Goal: Information Seeking & Learning: Learn about a topic

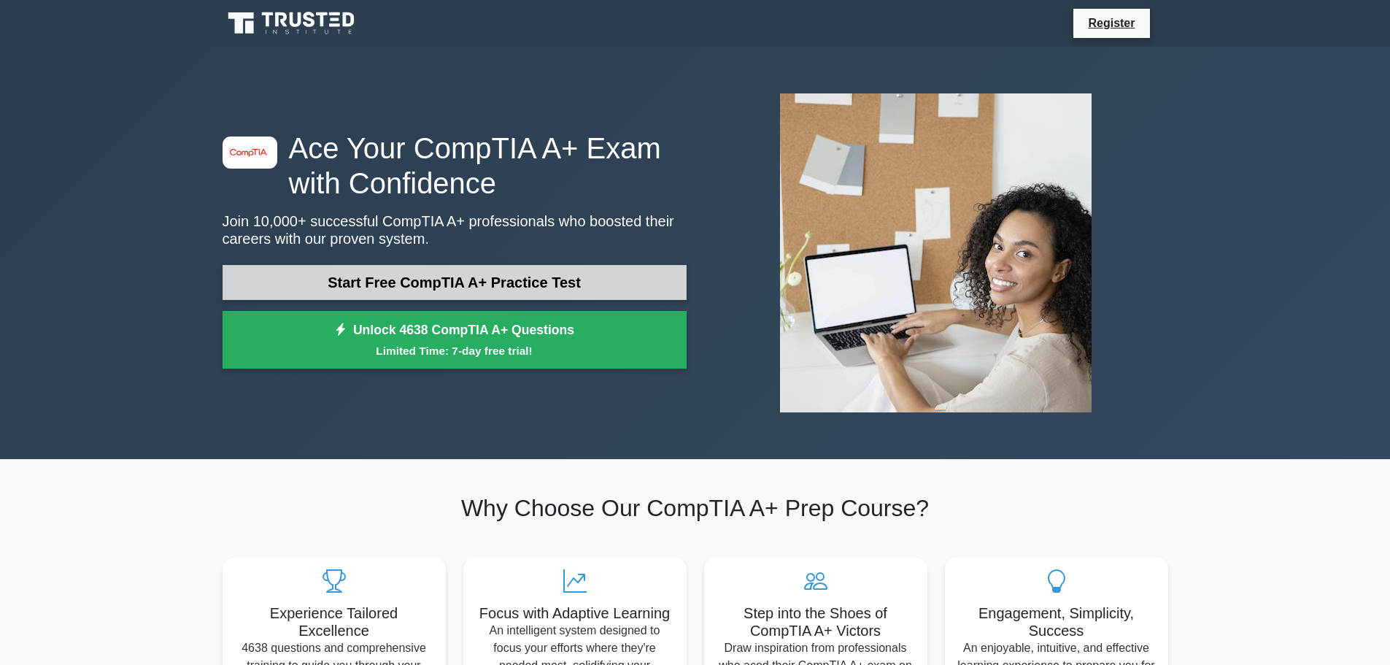
click at [525, 283] on link "Start Free CompTIA A+ Practice Test" at bounding box center [455, 282] width 464 height 35
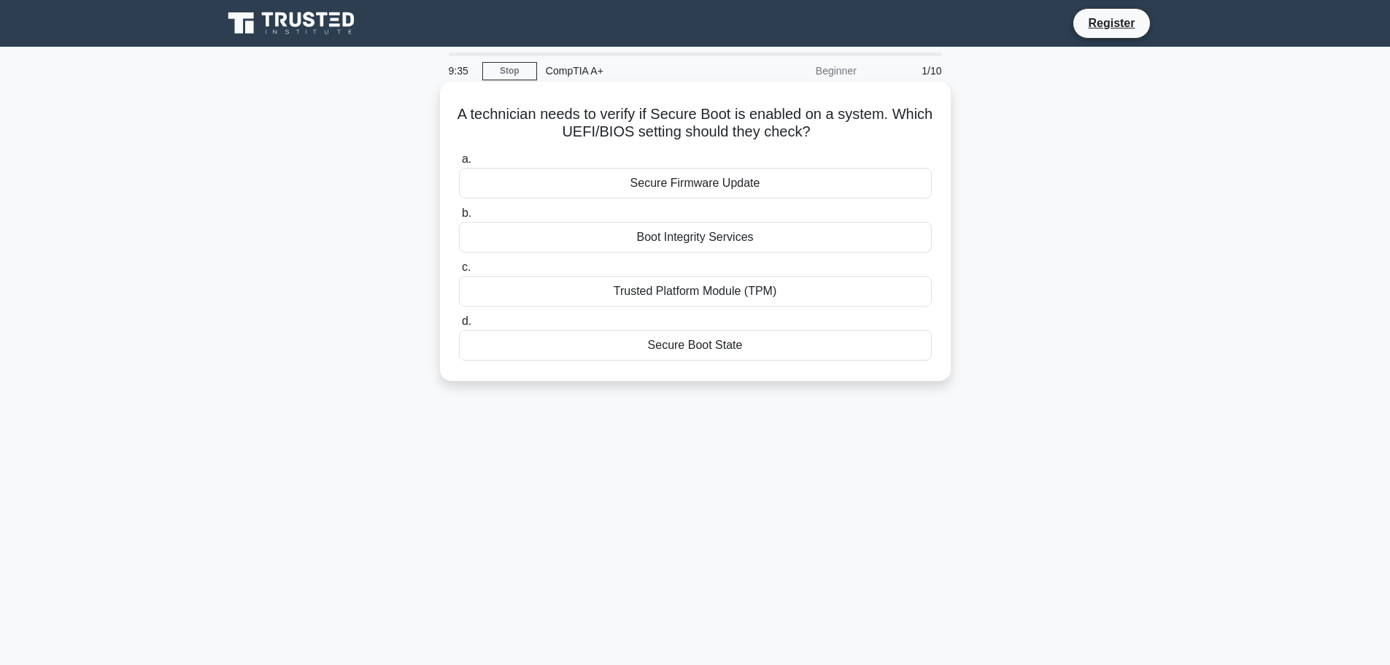
click at [703, 343] on div "Secure Boot State" at bounding box center [695, 345] width 473 height 31
click at [459, 326] on input "d. Secure Boot State" at bounding box center [459, 321] width 0 height 9
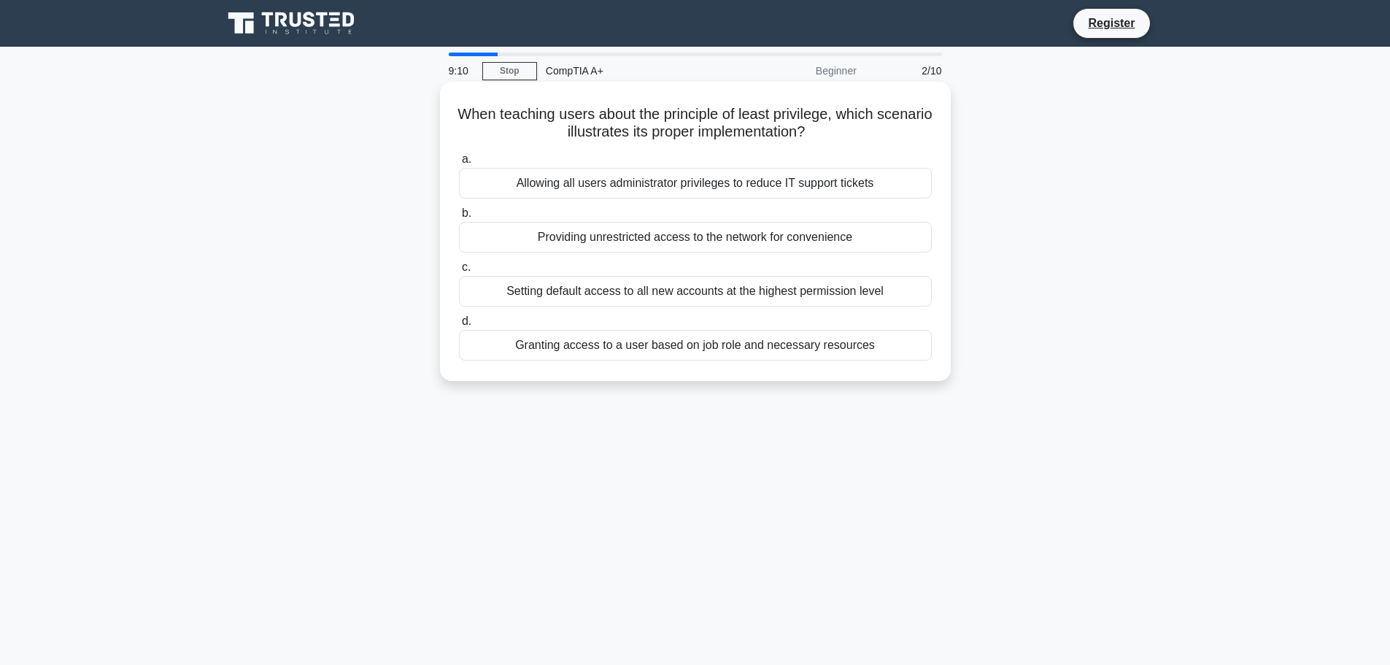
click at [719, 244] on div "Providing unrestricted access to the network for convenience" at bounding box center [695, 237] width 473 height 31
click at [459, 218] on input "b. Providing unrestricted access to the network for convenience" at bounding box center [459, 213] width 0 height 9
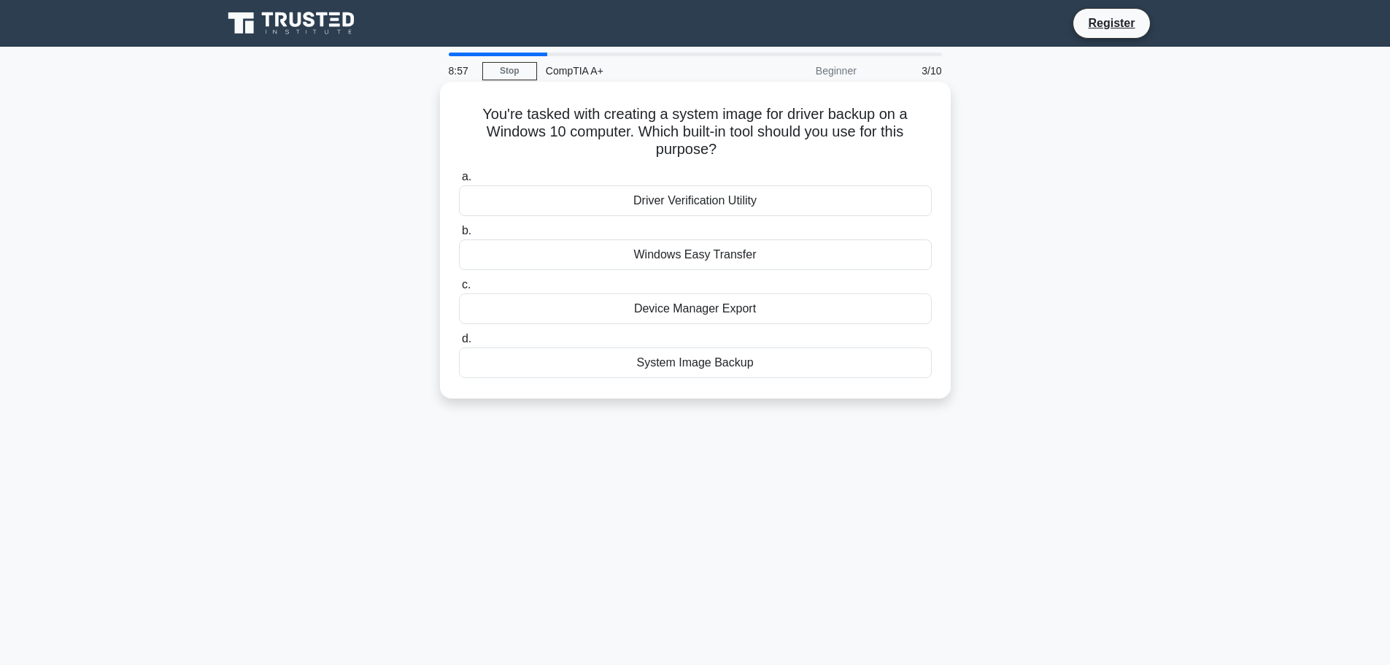
click at [706, 370] on div "System Image Backup" at bounding box center [695, 362] width 473 height 31
click at [459, 344] on input "d. System Image Backup" at bounding box center [459, 338] width 0 height 9
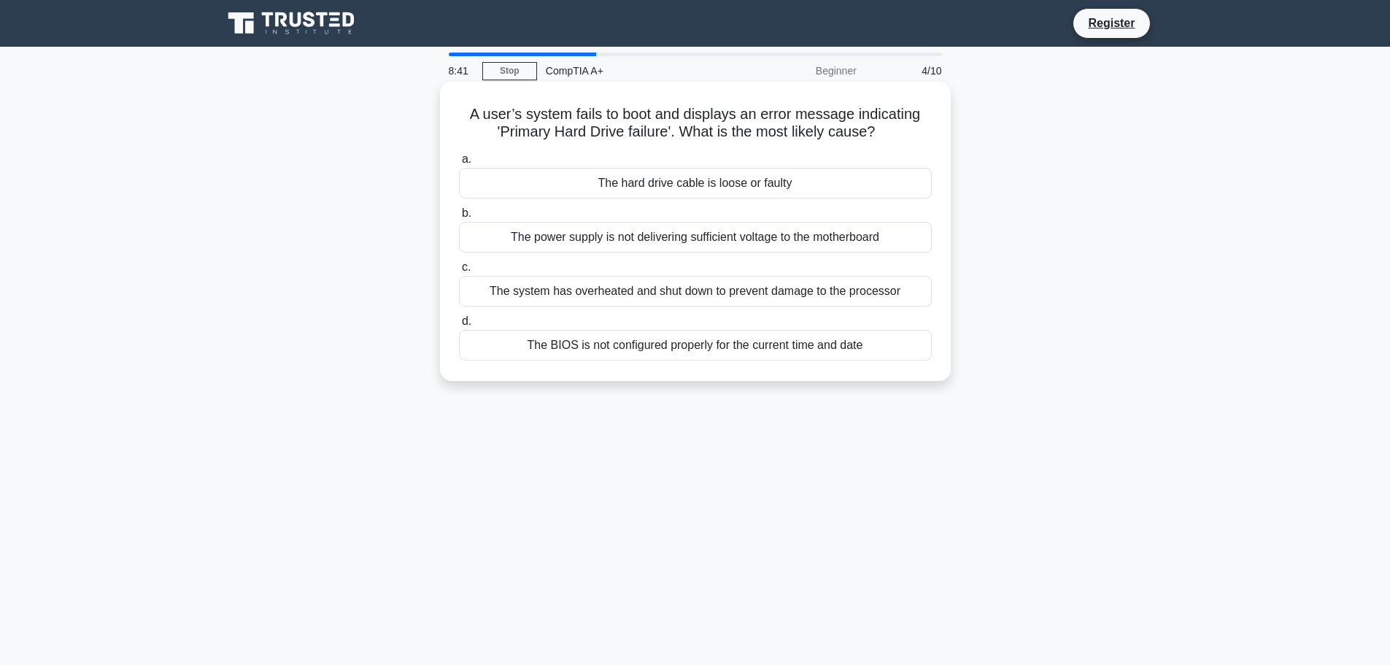
click at [636, 175] on div "The hard drive cable is loose or faulty" at bounding box center [695, 183] width 473 height 31
click at [459, 164] on input "a. The hard drive cable is loose or faulty" at bounding box center [459, 159] width 0 height 9
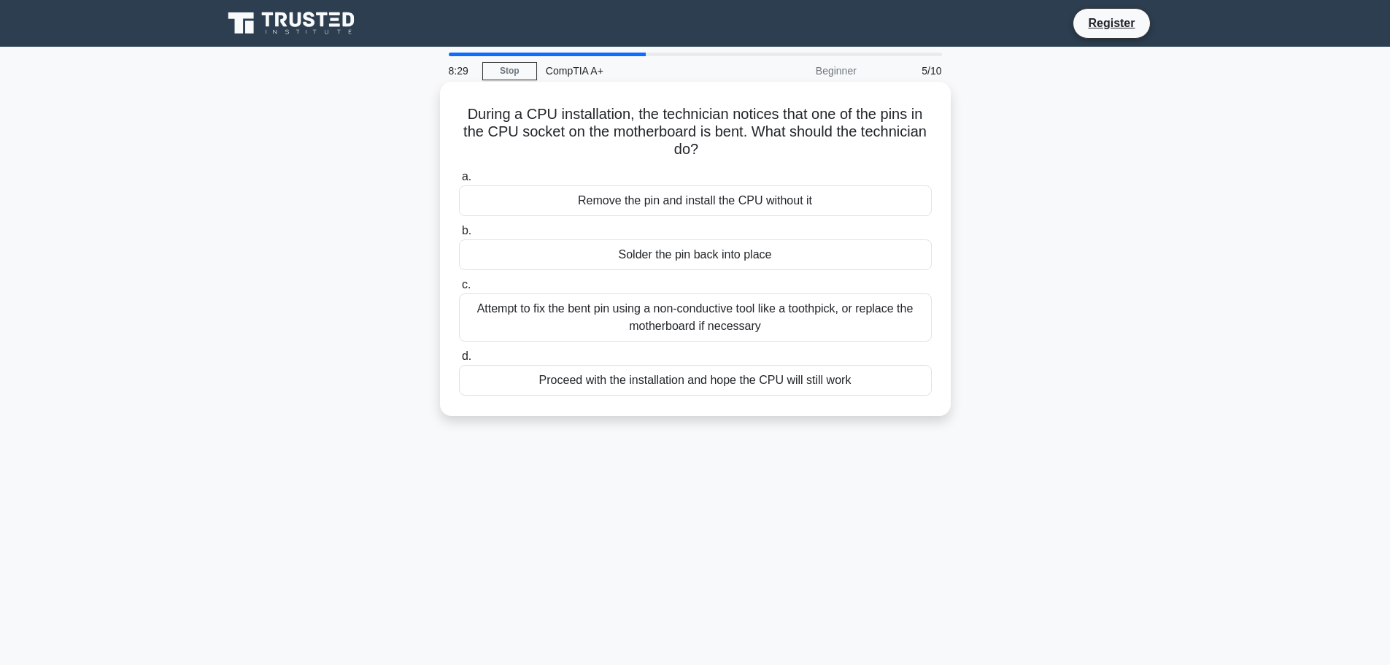
click at [716, 329] on div "Attempt to fix the bent pin using a non-conductive tool like a toothpick, or re…" at bounding box center [695, 317] width 473 height 48
click at [459, 290] on input "c. Attempt to fix the bent pin using a non-conductive tool like a toothpick, or…" at bounding box center [459, 284] width 0 height 9
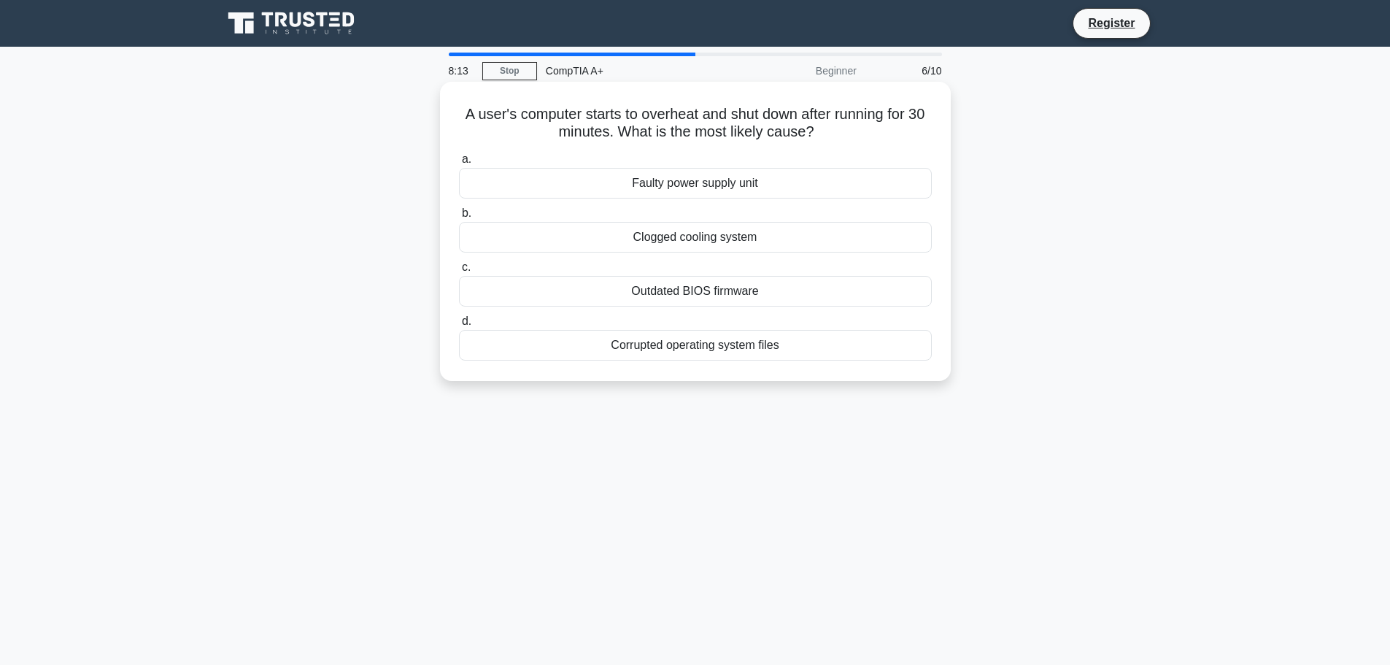
click at [684, 195] on div "Faulty power supply unit" at bounding box center [695, 183] width 473 height 31
click at [459, 164] on input "a. Faulty power supply unit" at bounding box center [459, 159] width 0 height 9
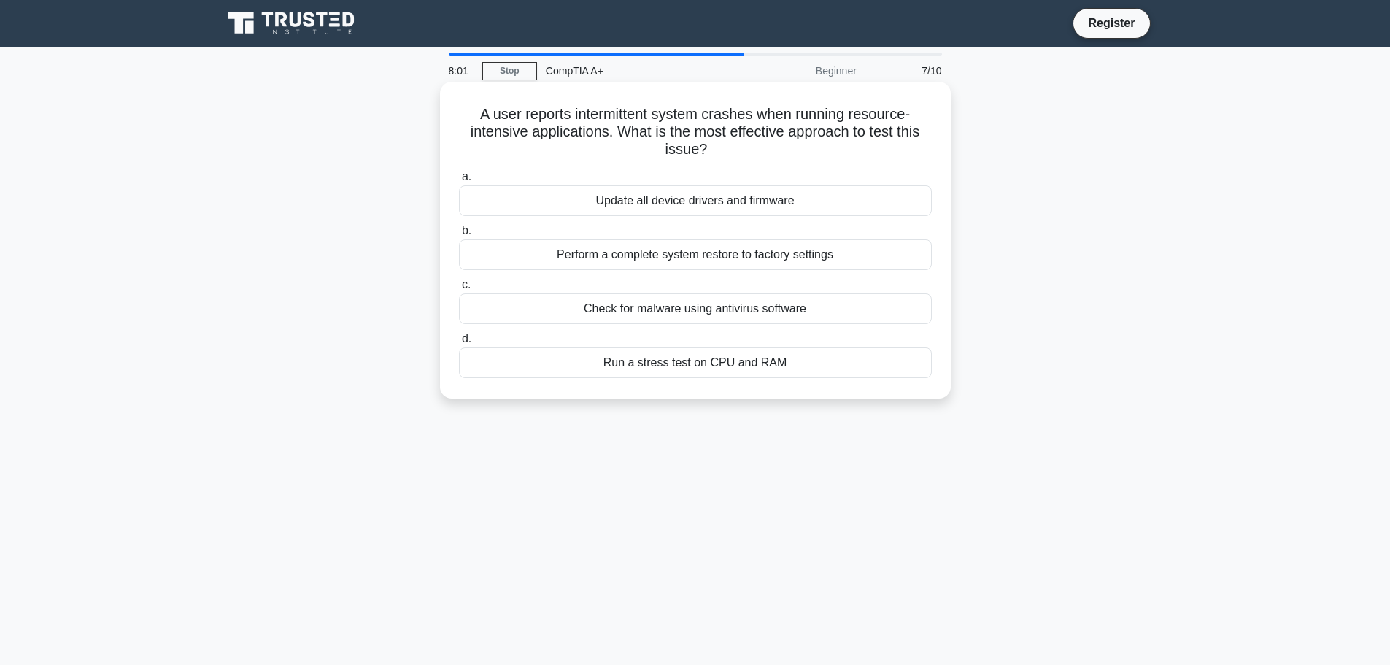
drag, startPoint x: 577, startPoint y: 162, endPoint x: 569, endPoint y: 180, distance: 20.2
drag, startPoint x: 569, startPoint y: 180, endPoint x: 477, endPoint y: 436, distance: 271.5
click at [477, 436] on div "8:00 Stop CompTIA A+ Beginner 7/10 A user reports intermittent system crashes w…" at bounding box center [695, 418] width 963 height 730
click at [713, 363] on div "Run a stress test on CPU and RAM" at bounding box center [695, 362] width 473 height 31
click at [459, 344] on input "d. Run a stress test on CPU and RAM" at bounding box center [459, 338] width 0 height 9
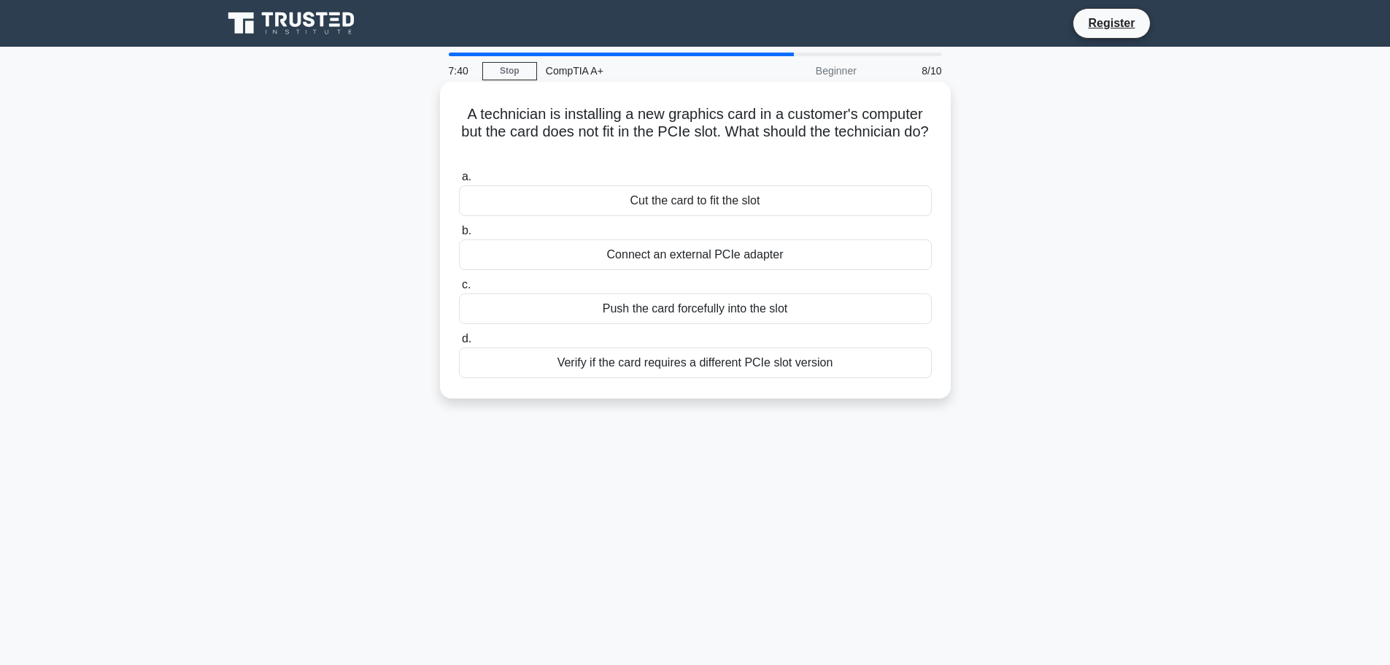
click at [726, 368] on div "Verify if the card requires a different PCIe slot version" at bounding box center [695, 362] width 473 height 31
click at [740, 362] on div "Verify if the card requires a different PCIe slot version" at bounding box center [695, 362] width 473 height 31
click at [459, 344] on input "d. Verify if the card requires a different PCIe slot version" at bounding box center [459, 338] width 0 height 9
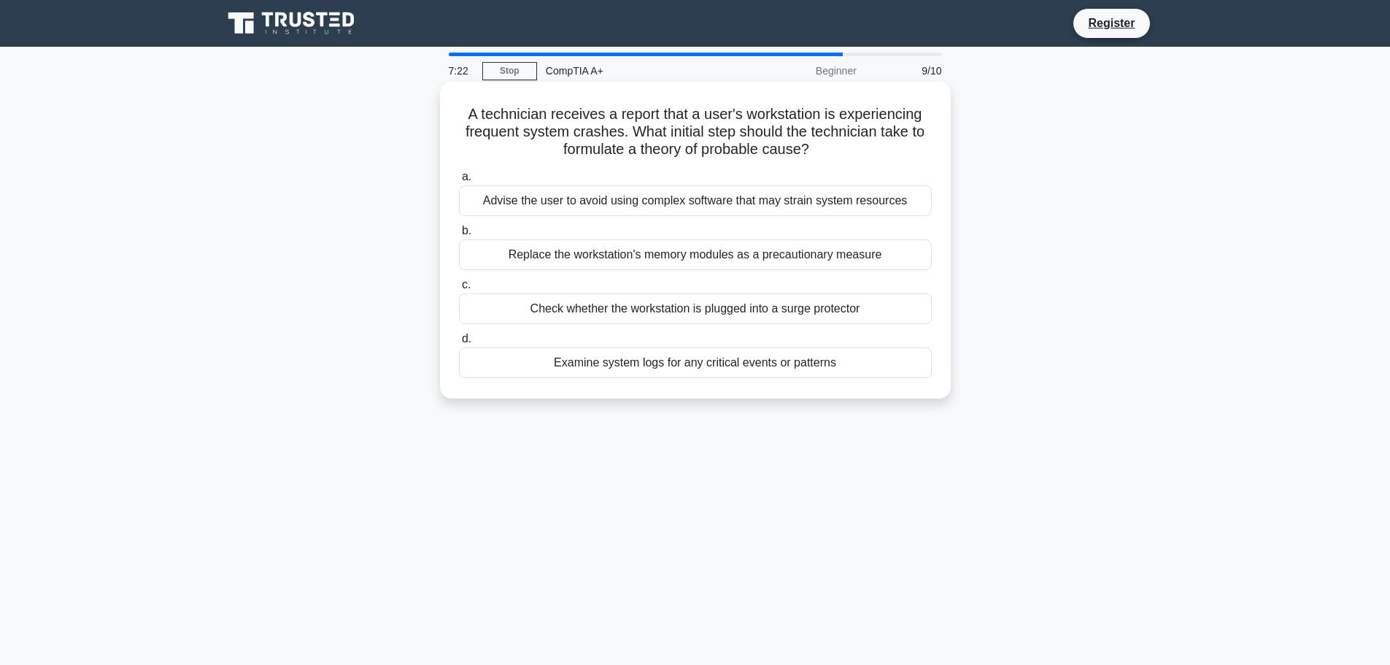
click at [715, 258] on div "Replace the workstation's memory modules as a precautionary measure" at bounding box center [695, 254] width 473 height 31
click at [459, 236] on input "b. Replace the workstation's memory modules as a precautionary measure" at bounding box center [459, 230] width 0 height 9
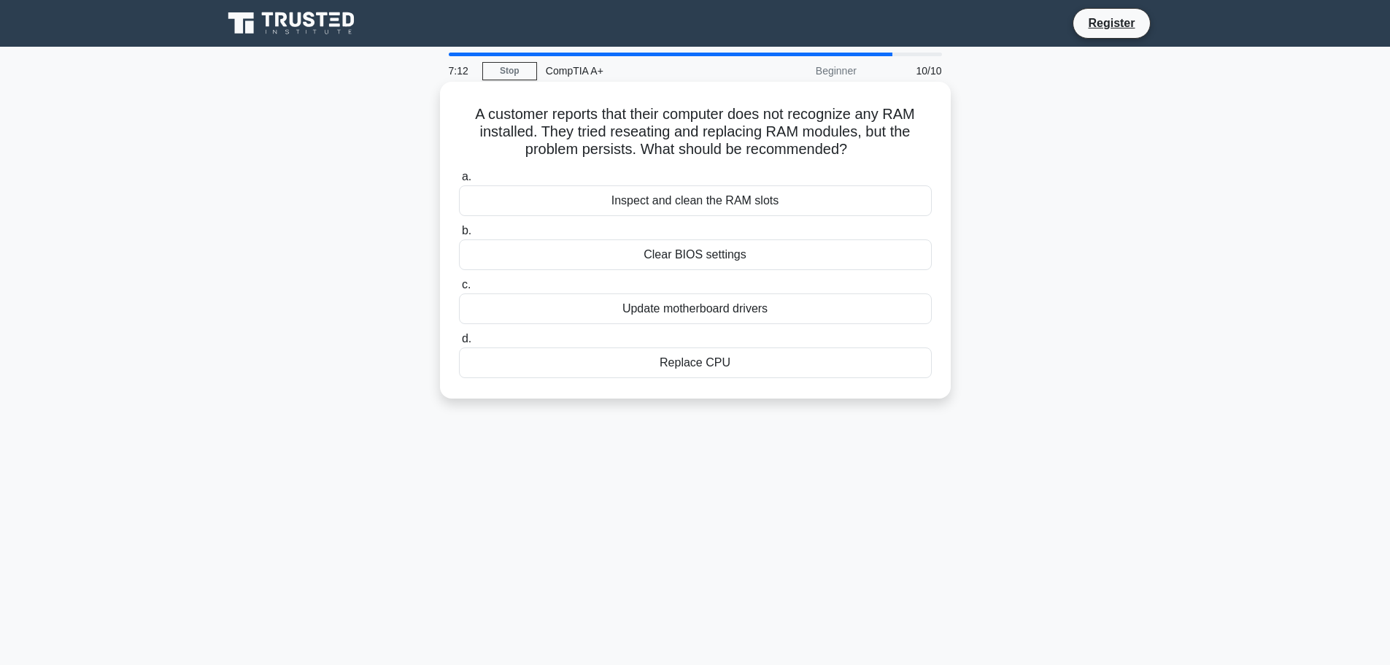
click at [688, 201] on div "Inspect and clean the RAM slots" at bounding box center [695, 200] width 473 height 31
click at [459, 182] on input "a. Inspect and clean the RAM slots" at bounding box center [459, 176] width 0 height 9
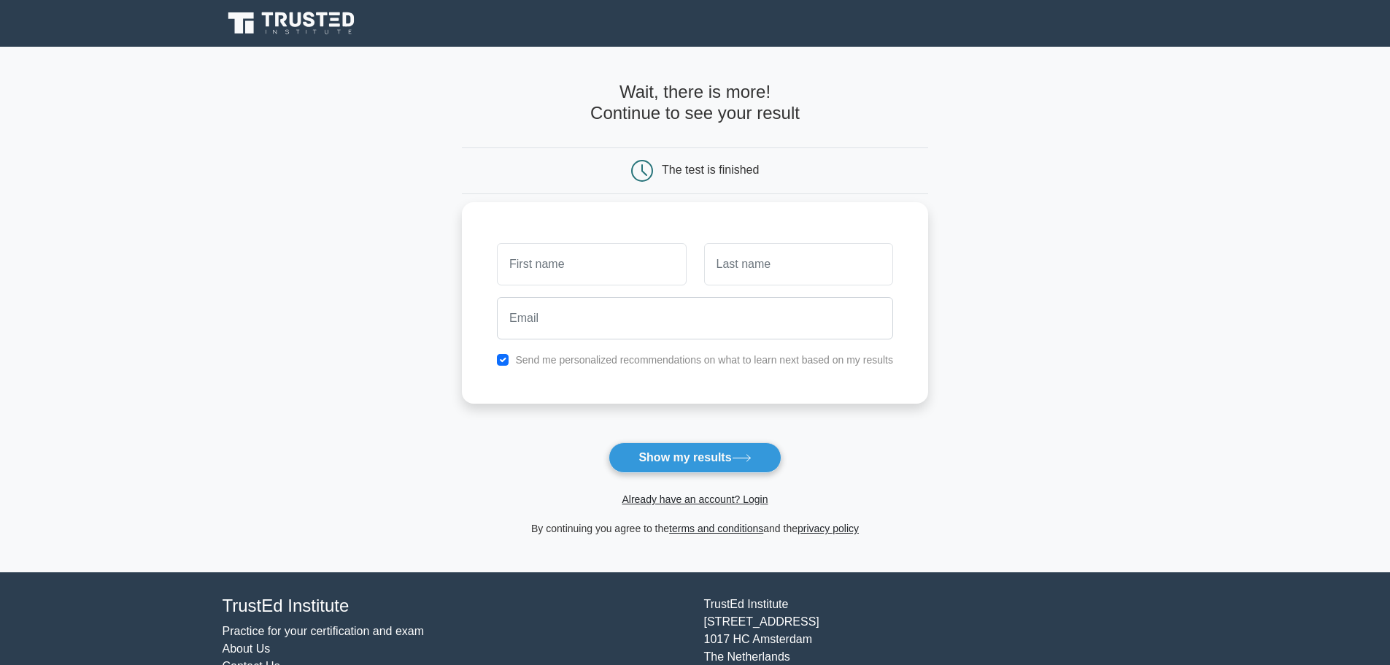
click at [620, 264] on input "text" at bounding box center [591, 264] width 189 height 42
click at [755, 273] on input "d" at bounding box center [798, 264] width 189 height 42
type input "dasdasd"
click at [644, 309] on input "email" at bounding box center [695, 318] width 396 height 42
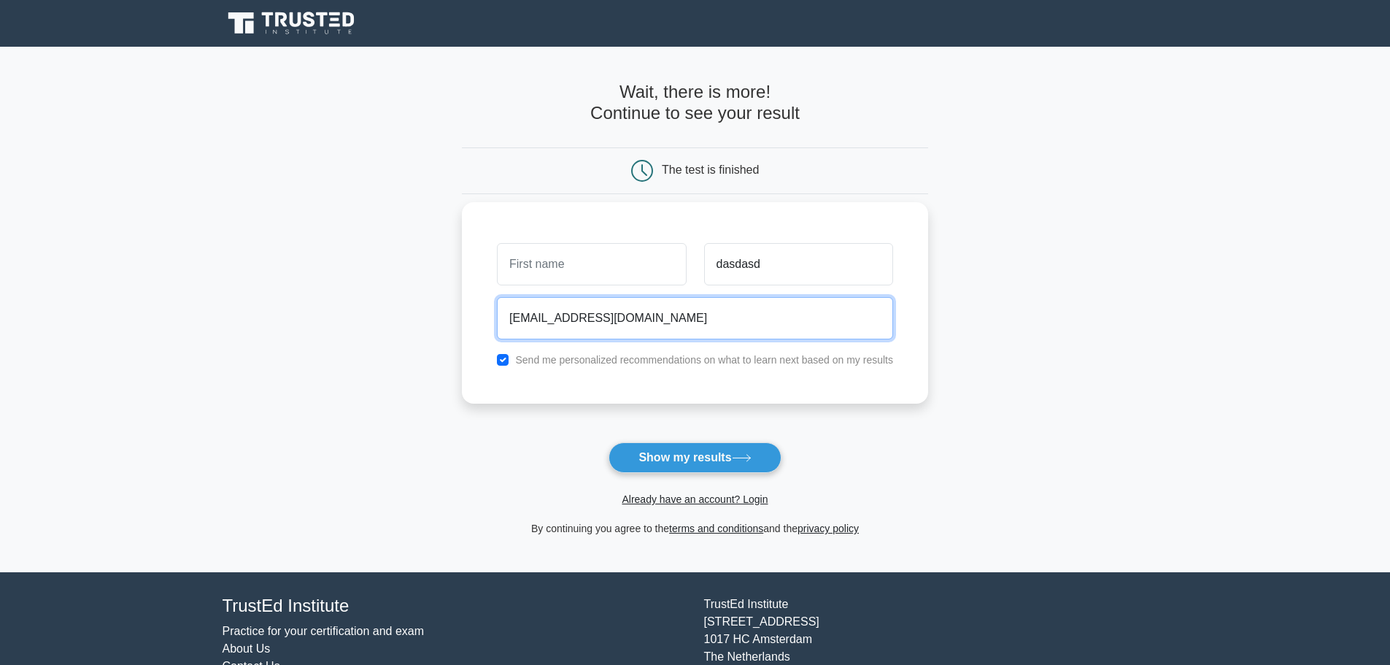
type input "zirkocl@gmail.com"
click at [627, 366] on label "Send me personalized recommendations on what to learn next based on my results" at bounding box center [704, 360] width 378 height 12
click at [520, 365] on label "Send me personalized recommendations on what to learn next based on my results" at bounding box center [704, 360] width 378 height 12
click at [506, 362] on input "checkbox" at bounding box center [503, 360] width 12 height 12
checkbox input "false"
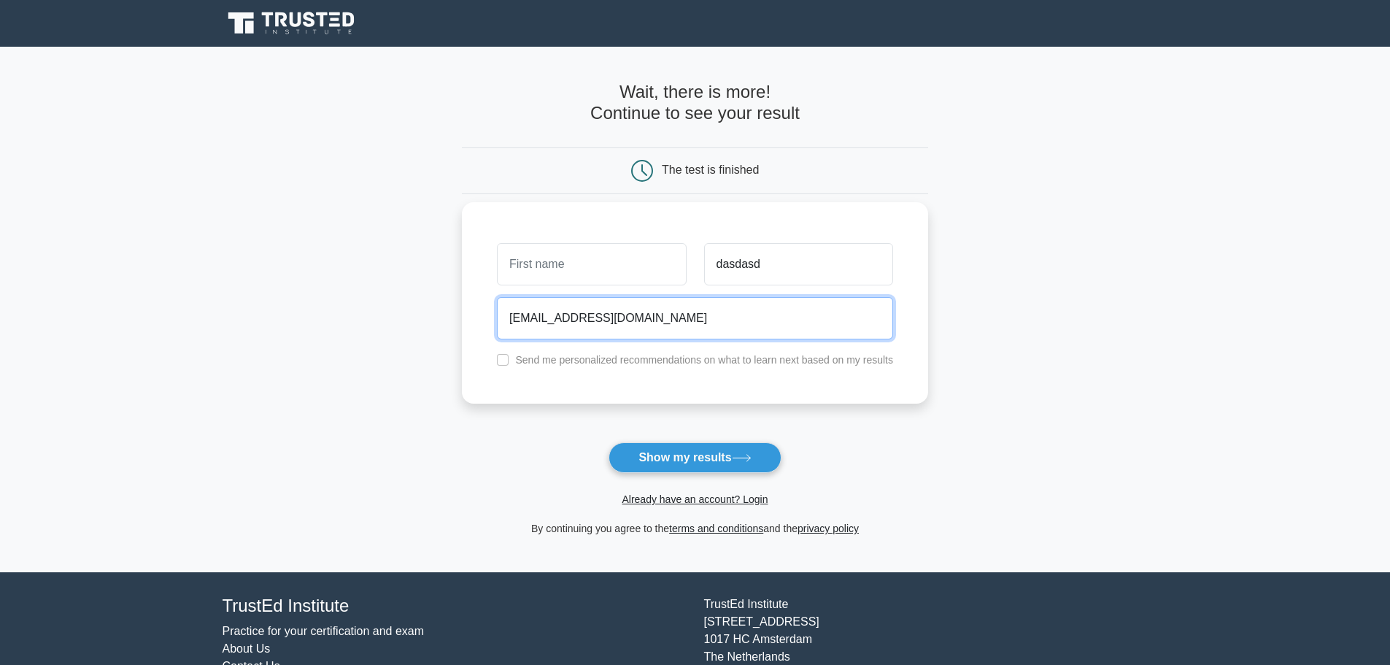
click at [634, 322] on input "zirkocl@gmail.com" at bounding box center [695, 318] width 396 height 42
type input "zirkocl@gmail.comq"
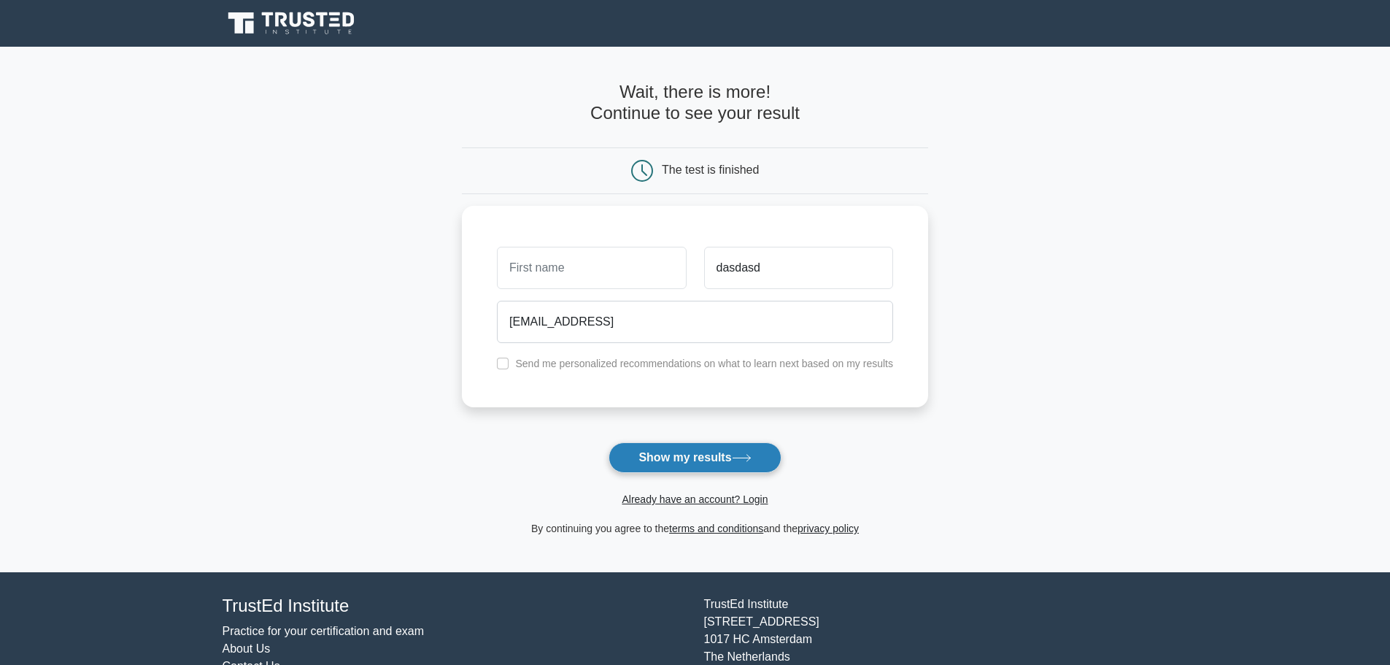
click at [686, 443] on form "Wait, there is more! Continue to see your result The test is finished dasdasd" at bounding box center [695, 309] width 466 height 455
click at [744, 444] on button "Show my results" at bounding box center [695, 457] width 172 height 31
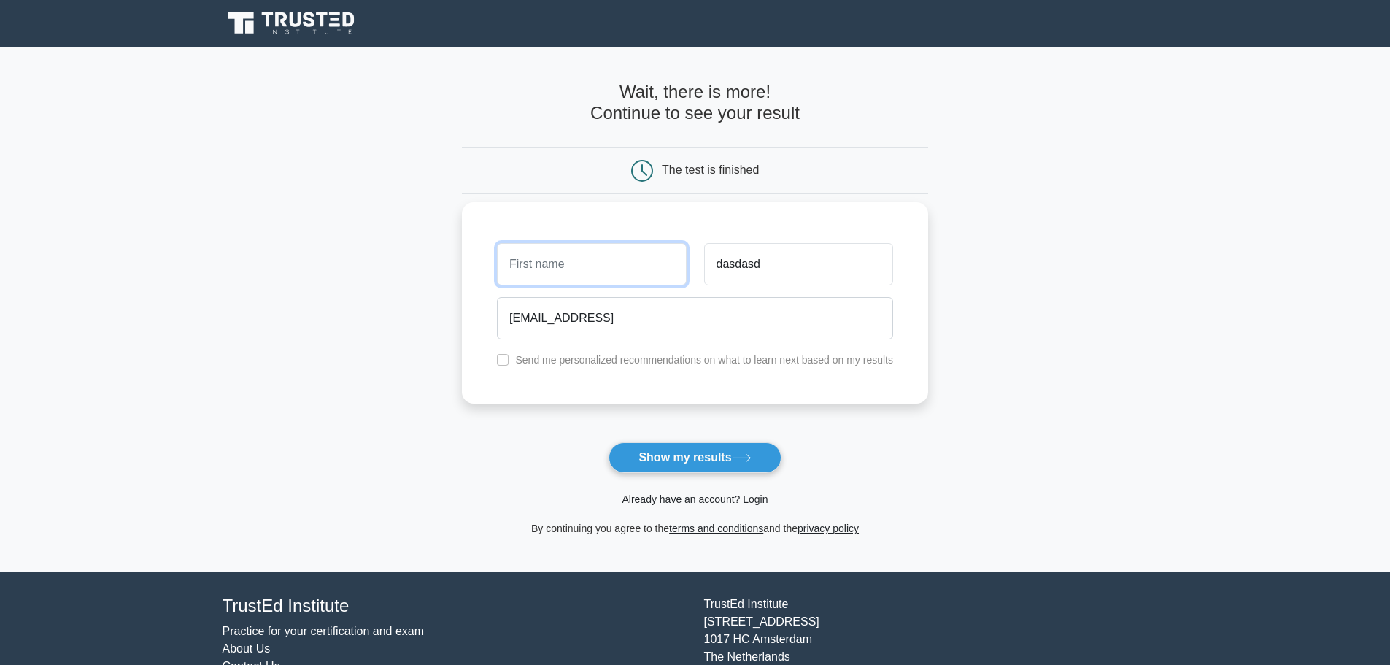
click at [596, 269] on input "text" at bounding box center [591, 264] width 189 height 42
type input "a112"
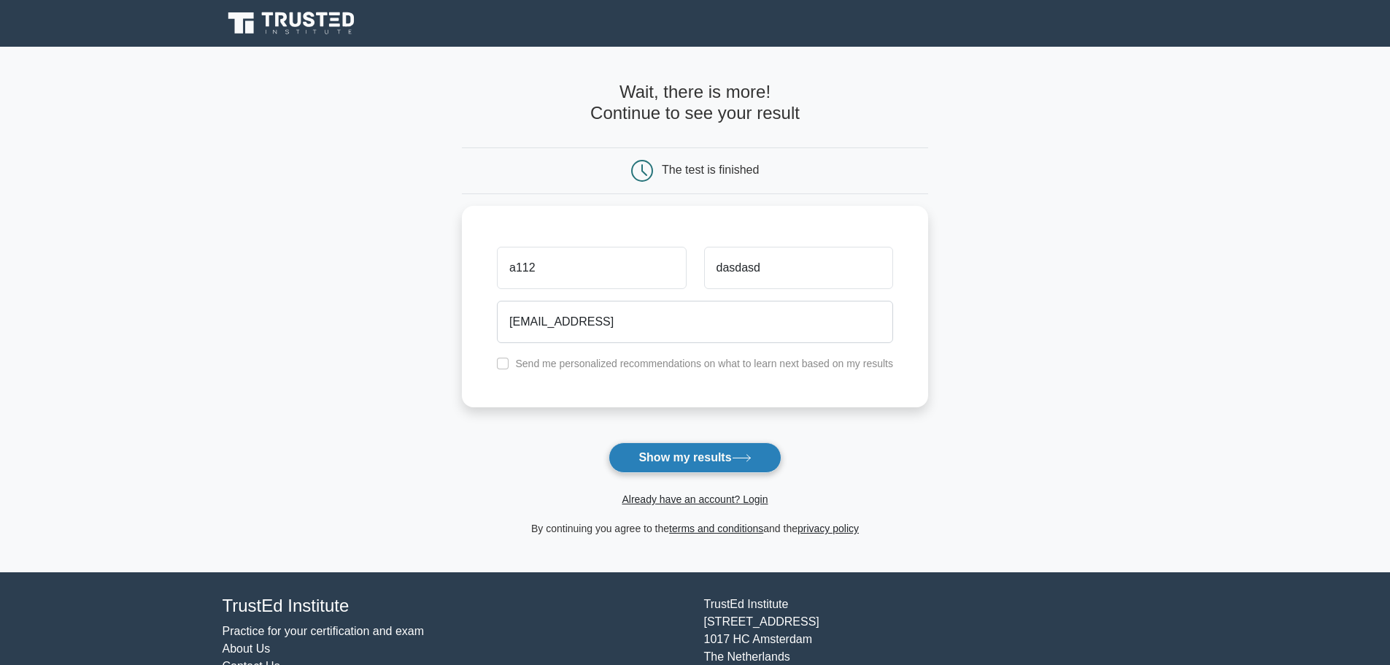
click at [714, 456] on button "Show my results" at bounding box center [695, 457] width 172 height 31
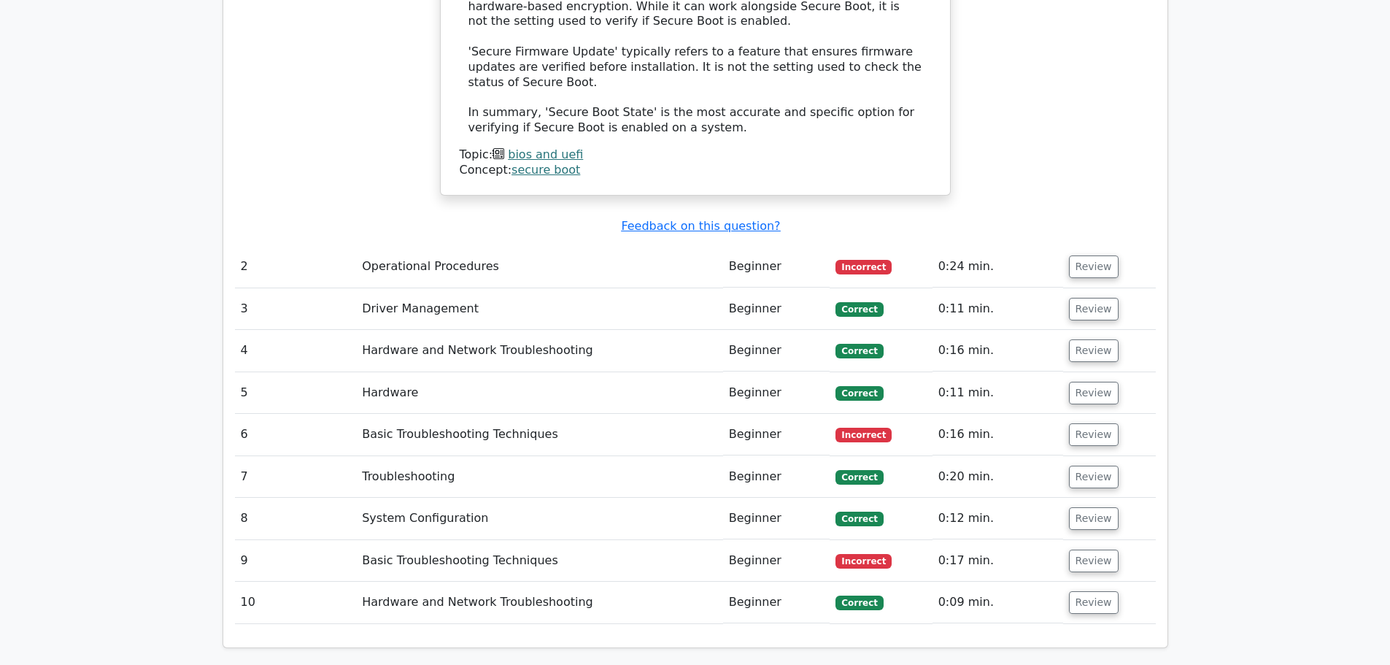
scroll to position [1898, 0]
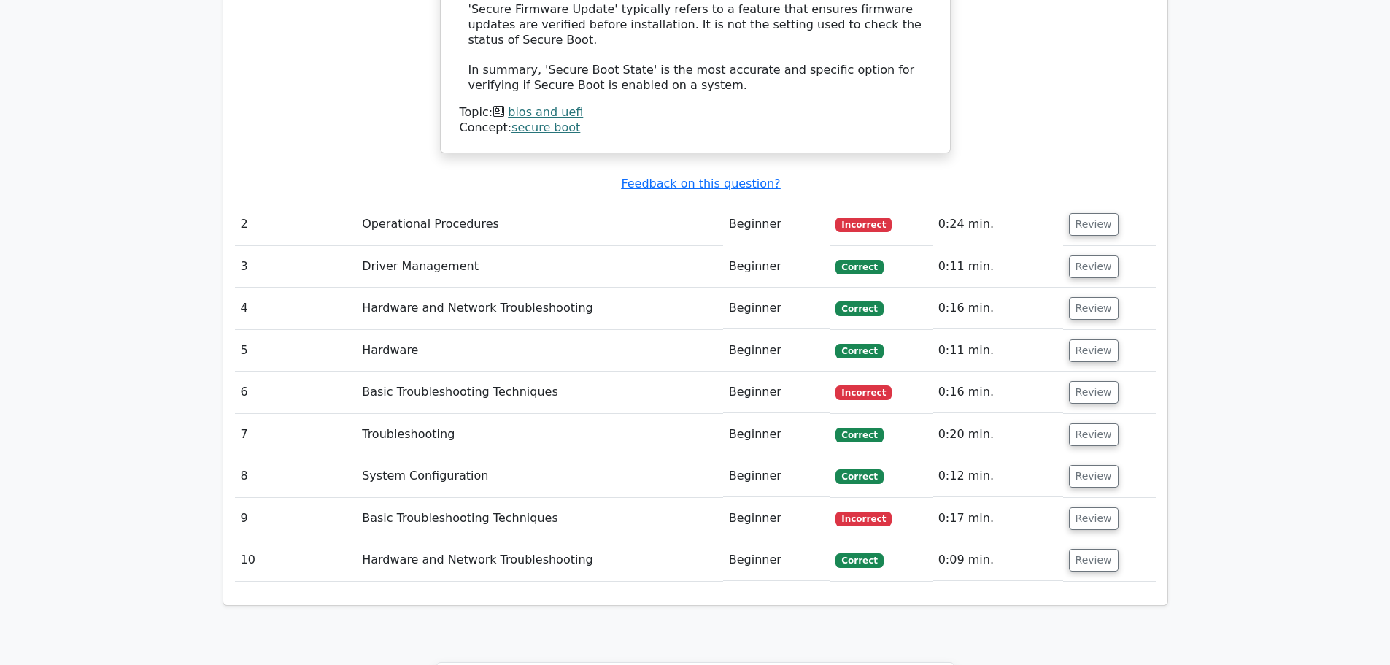
click at [1114, 204] on td "Review" at bounding box center [1109, 225] width 93 height 42
click at [1112, 204] on td "Review" at bounding box center [1109, 225] width 93 height 42
click at [1107, 213] on button "Review" at bounding box center [1094, 224] width 50 height 23
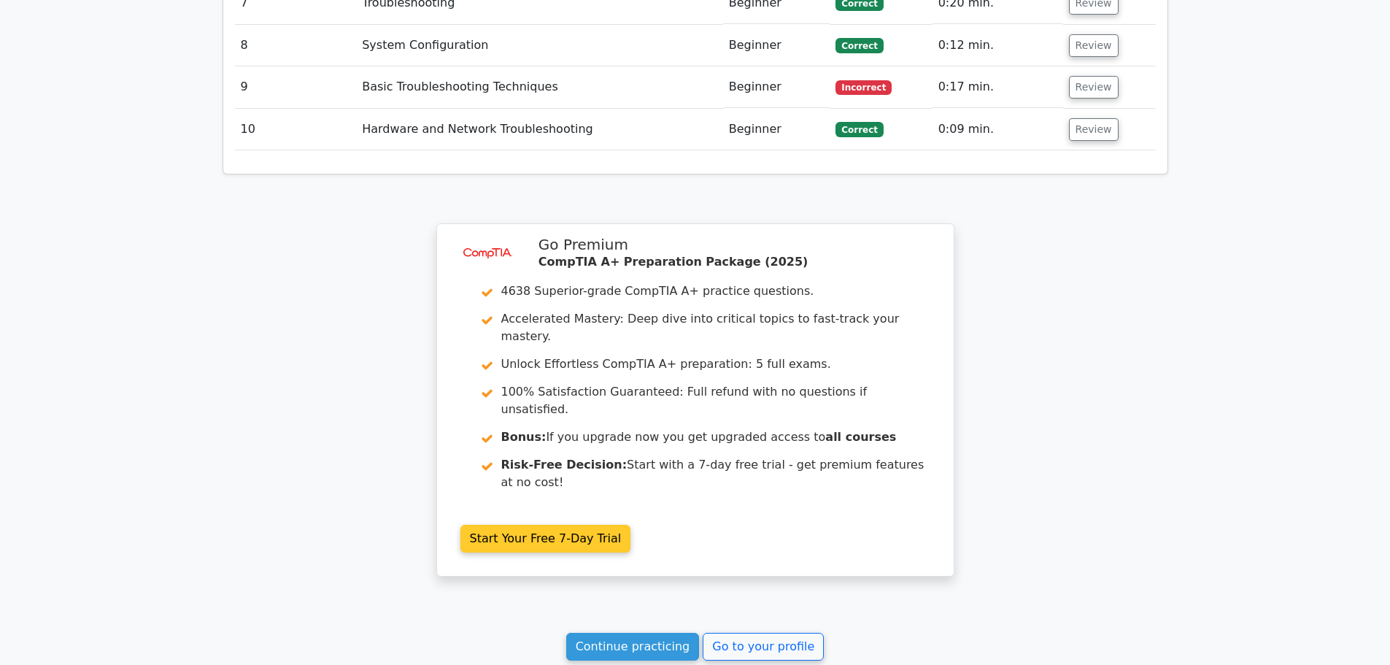
scroll to position [3020, 0]
